Goal: Information Seeking & Learning: Learn about a topic

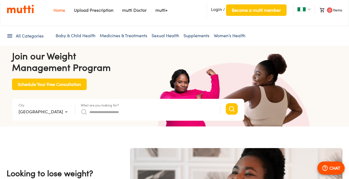
scroll to position [21, 0]
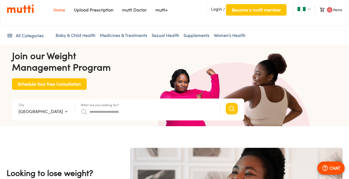
click at [159, 11] on link "mutti+" at bounding box center [162, 9] width 12 height 5
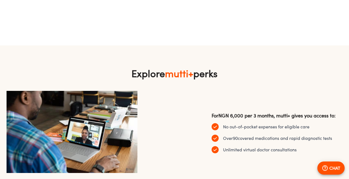
scroll to position [281, 0]
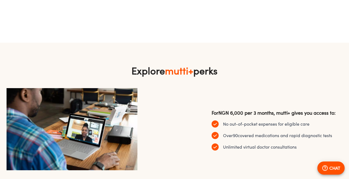
click at [250, 122] on li "No out-of-pocket expenses for eligible care" at bounding box center [261, 123] width 98 height 7
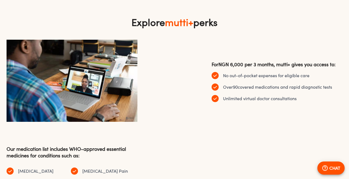
scroll to position [329, 0]
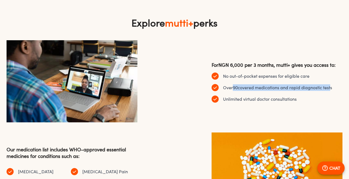
drag, startPoint x: 234, startPoint y: 87, endPoint x: 331, endPoint y: 89, distance: 96.4
click at [331, 89] on li "Over 90 covered medications and rapid diagnostic tests" at bounding box center [272, 87] width 121 height 7
drag, startPoint x: 234, startPoint y: 87, endPoint x: 291, endPoint y: 92, distance: 57.3
click at [291, 92] on ul "No out-of-pocket expenses for eligible care Over 90 covered medications and rap…" at bounding box center [277, 87] width 131 height 30
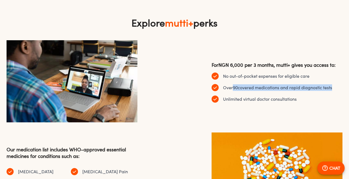
copy li "90 covered medications and rapid diagnostic tests"
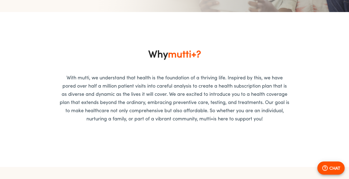
scroll to position [0, 0]
